Goal: Ask a question

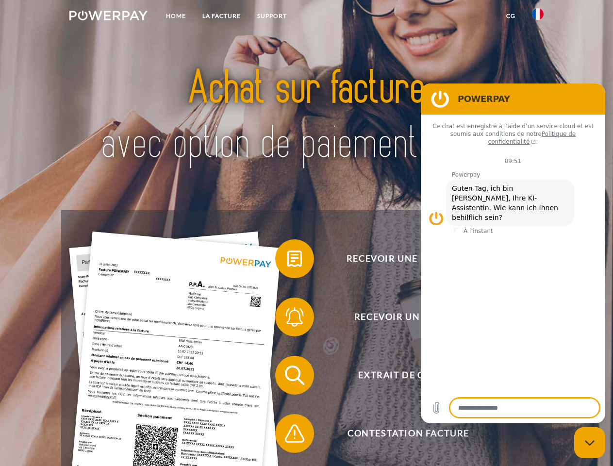
click at [108, 17] on img at bounding box center [108, 16] width 78 height 10
click at [537, 17] on img at bounding box center [538, 14] width 12 height 12
click at [510, 16] on link "CG" at bounding box center [511, 15] width 26 height 17
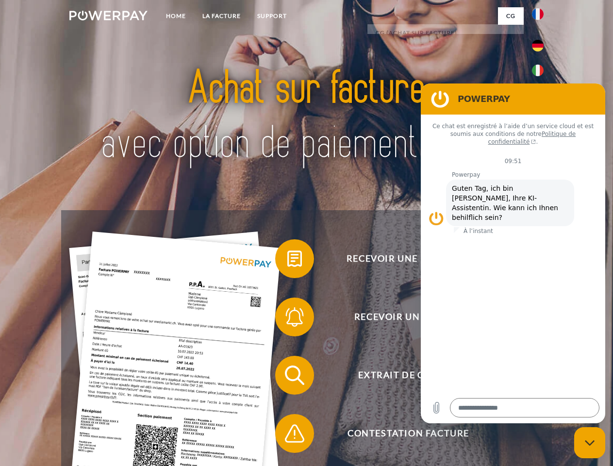
click at [287, 260] on span at bounding box center [280, 258] width 49 height 49
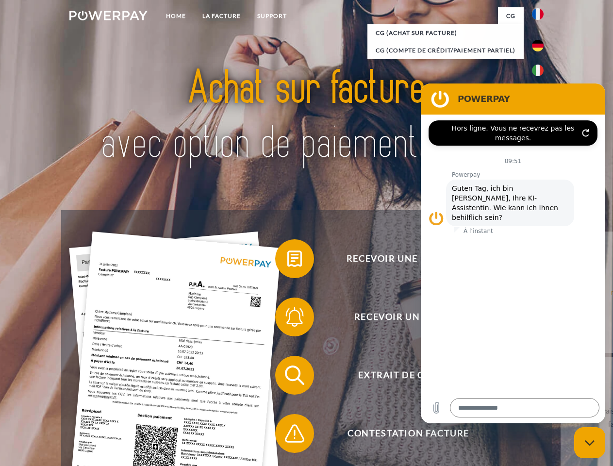
click at [287, 319] on span at bounding box center [280, 316] width 49 height 49
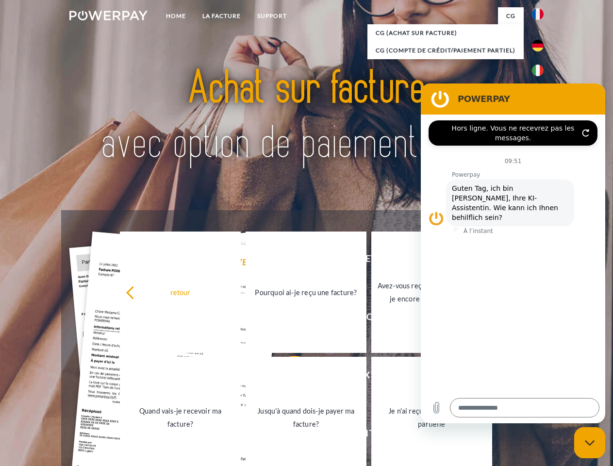
click at [287, 377] on link "Jusqu'à quand dois-je payer ma facture?" at bounding box center [305, 416] width 121 height 121
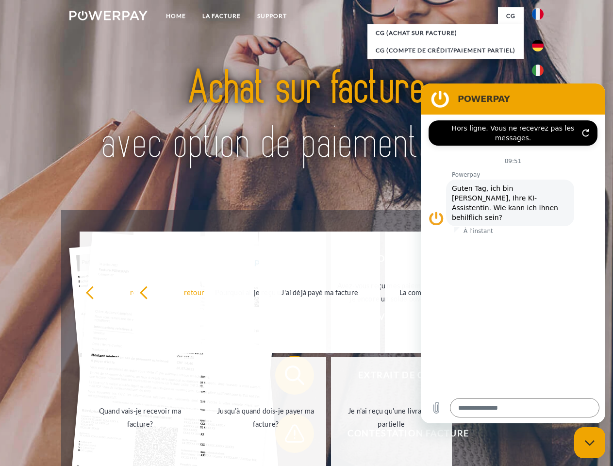
click at [287, 435] on span at bounding box center [280, 433] width 49 height 49
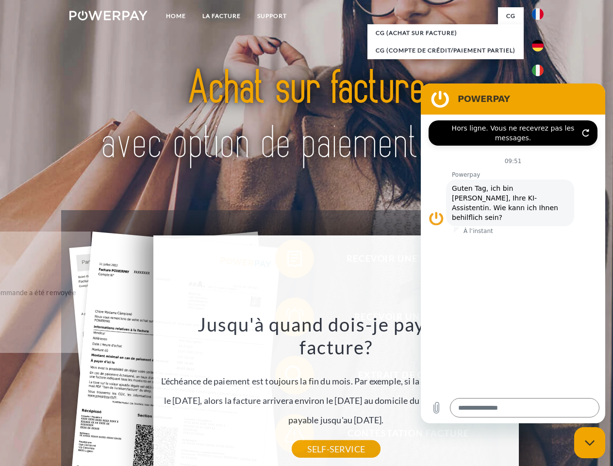
click at [589, 442] on icon "Fermer la fenêtre de messagerie" at bounding box center [589, 442] width 10 height 6
type textarea "*"
